Goal: Task Accomplishment & Management: Manage account settings

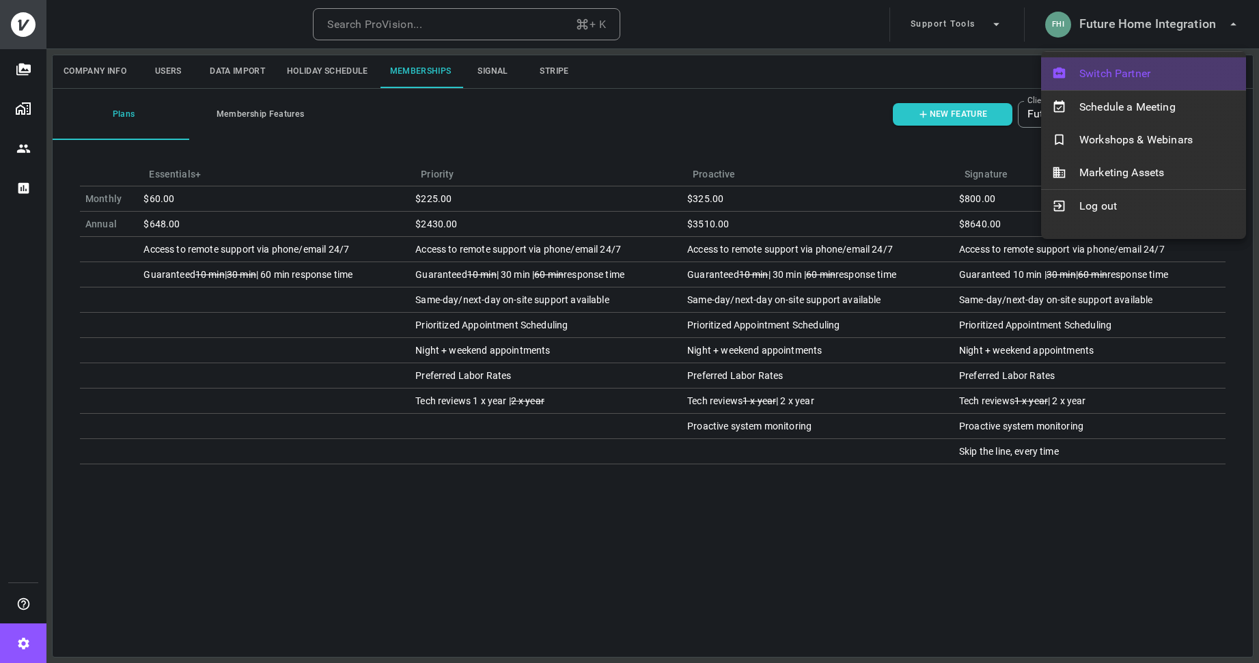
click at [1089, 73] on span "Switch Partner" at bounding box center [1157, 74] width 156 height 16
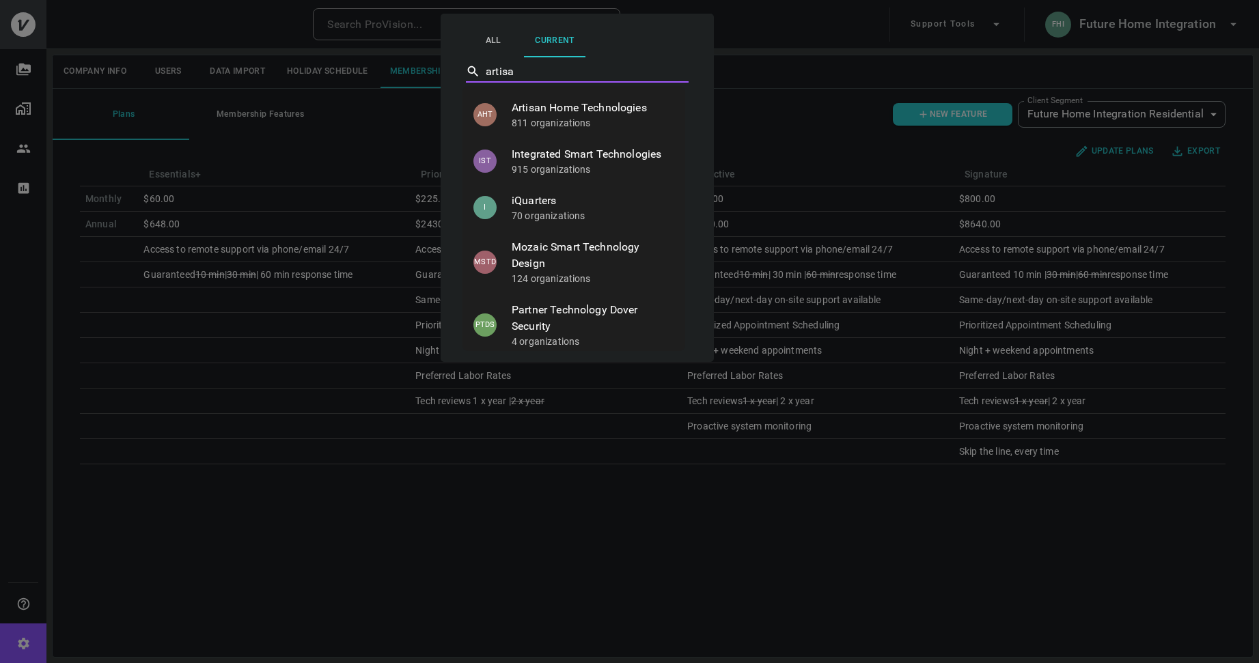
type input "artisan"
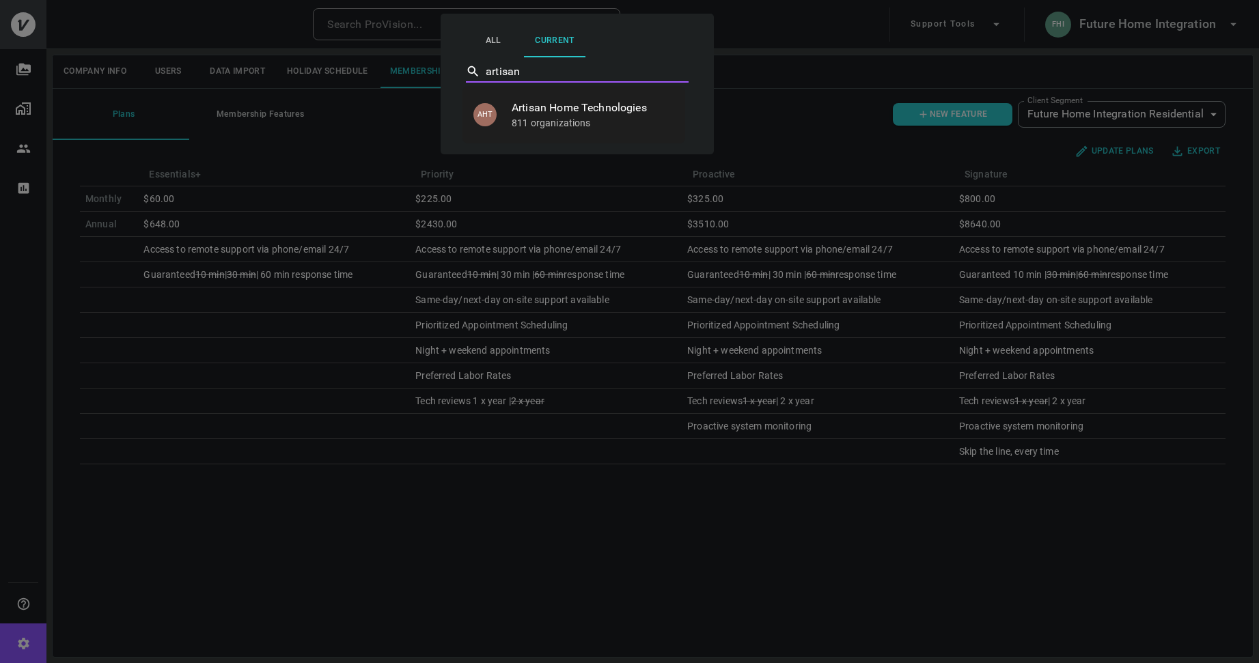
click at [569, 120] on p "811 organizations" at bounding box center [593, 123] width 163 height 14
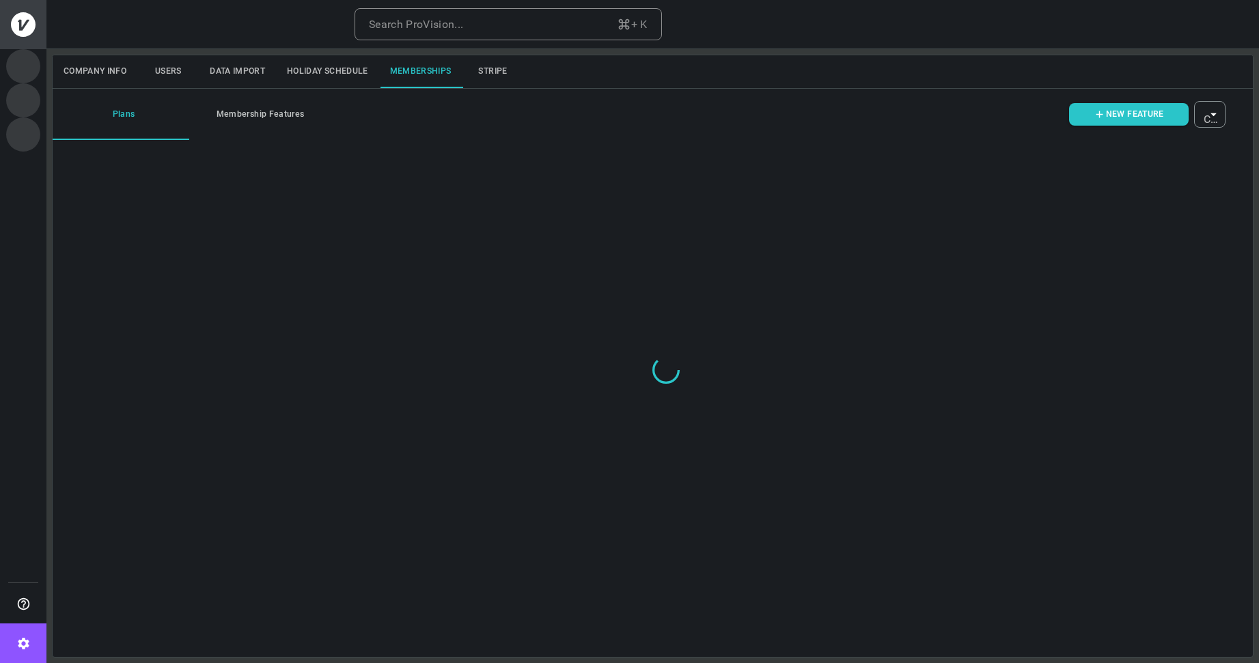
type input "ovbid-d4e85bba-234f-4efc-9159-fc4f6bbc5a14"
